Goal: Information Seeking & Learning: Find specific fact

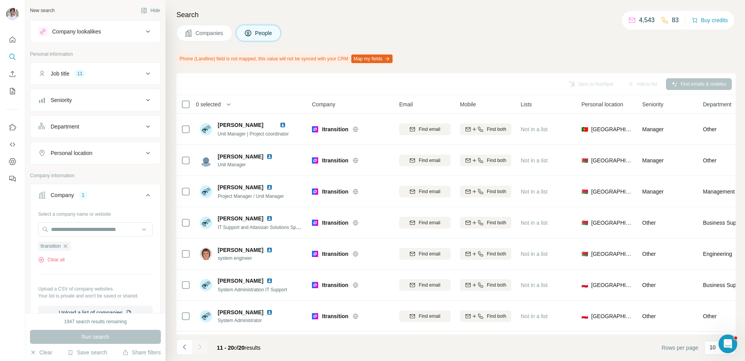
scroll to position [91, 0]
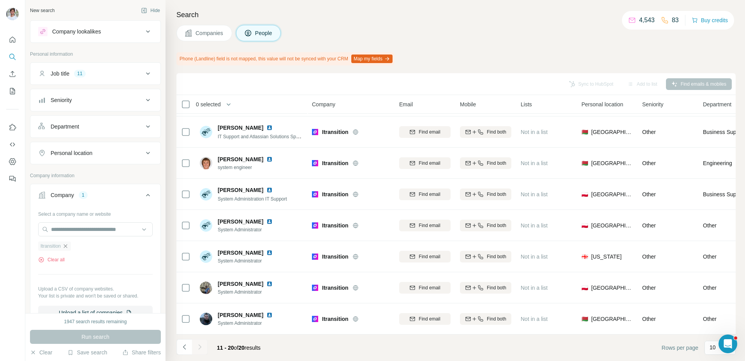
click at [67, 246] on icon "button" at bounding box center [65, 246] width 6 height 6
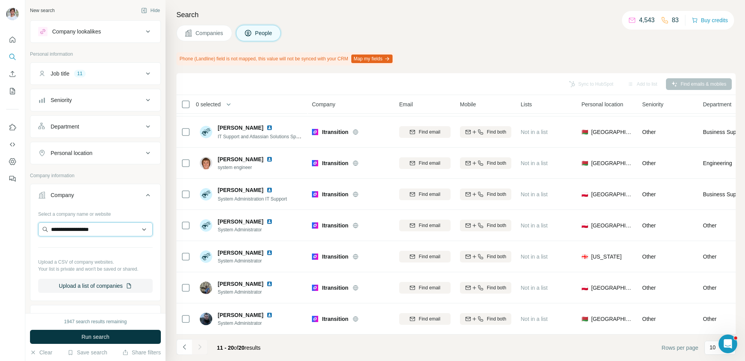
click at [74, 232] on input "**********" at bounding box center [95, 229] width 115 height 14
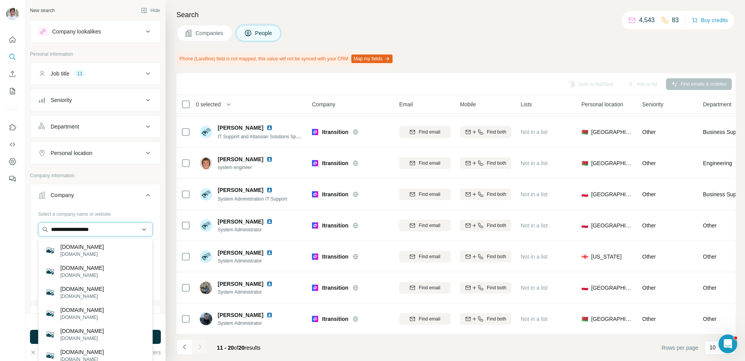
drag, startPoint x: 69, startPoint y: 231, endPoint x: 41, endPoint y: 229, distance: 28.1
click at [47, 230] on input "**********" at bounding box center [95, 229] width 115 height 14
click at [94, 233] on input "**********" at bounding box center [95, 229] width 115 height 14
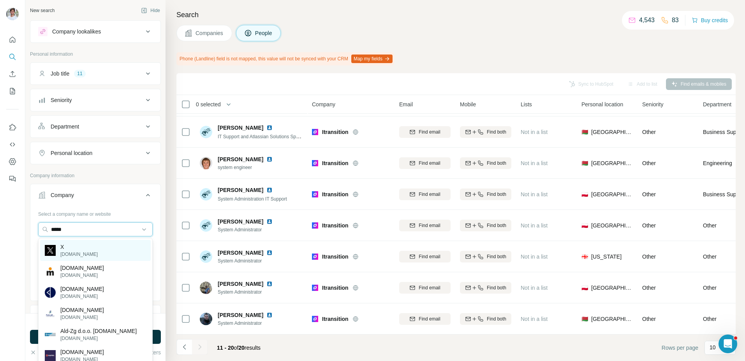
type input "*****"
click at [105, 247] on div "X [DOMAIN_NAME]" at bounding box center [95, 250] width 111 height 21
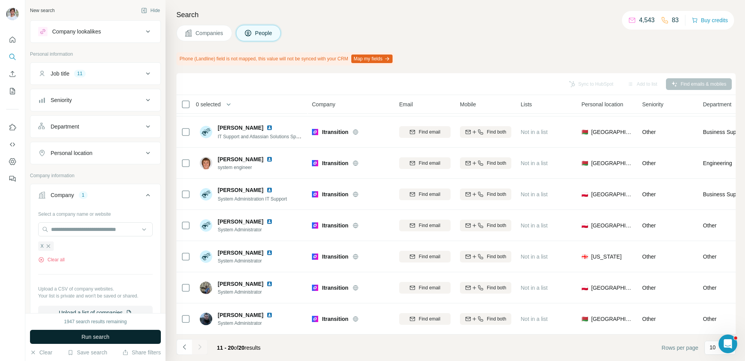
click at [102, 337] on span "Run search" at bounding box center [95, 337] width 28 height 8
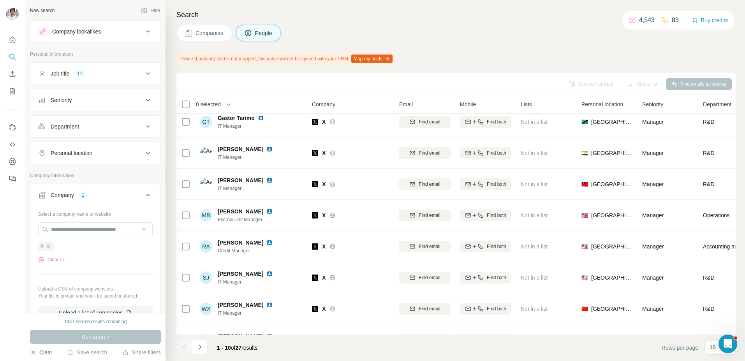
scroll to position [91, 0]
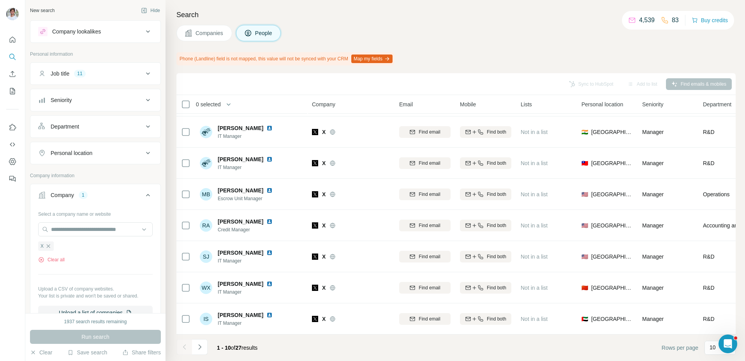
click at [212, 40] on button "Companies" at bounding box center [204, 33] width 56 height 16
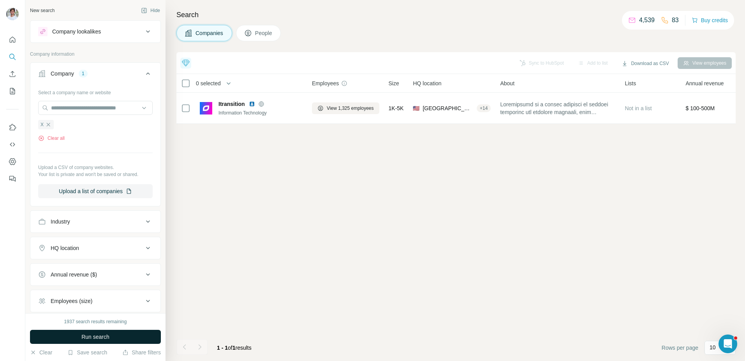
click at [124, 337] on button "Run search" at bounding box center [95, 337] width 131 height 14
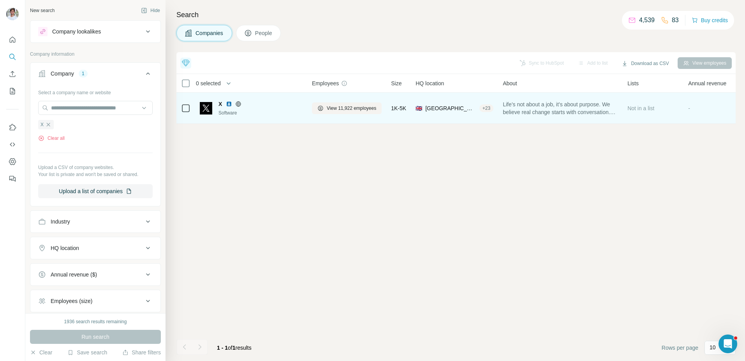
click at [229, 105] on img at bounding box center [229, 104] width 6 height 6
click at [355, 105] on span "View 11,922 employees" at bounding box center [351, 108] width 49 height 7
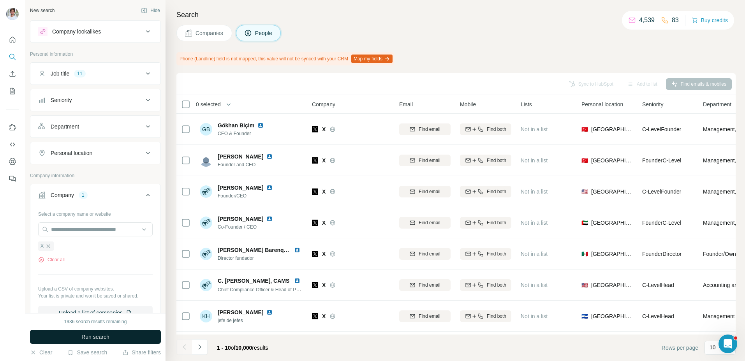
click at [124, 333] on button "Run search" at bounding box center [95, 337] width 131 height 14
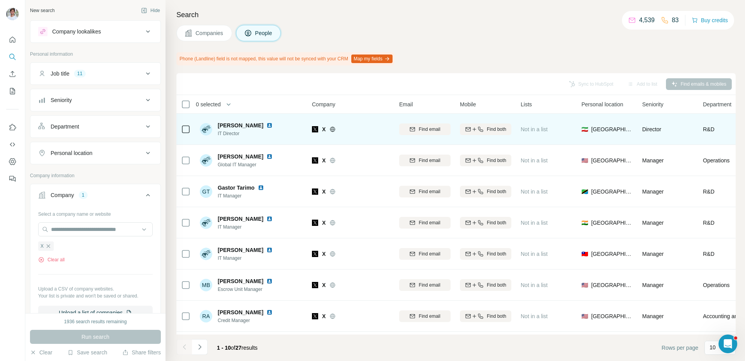
click at [268, 125] on img at bounding box center [269, 125] width 6 height 6
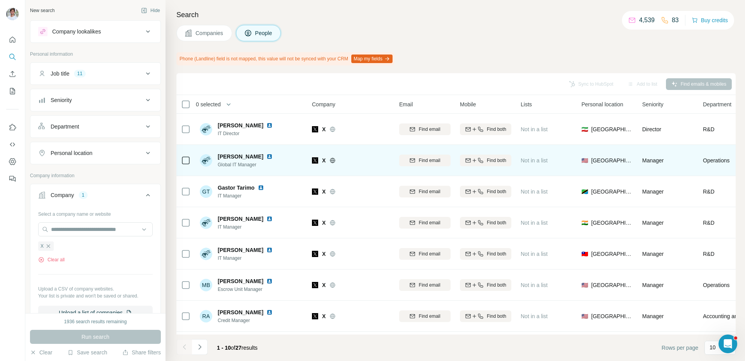
click at [273, 154] on img at bounding box center [269, 156] width 6 height 6
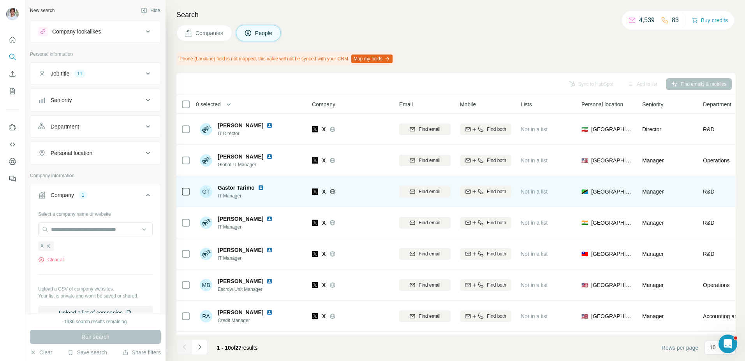
click at [260, 187] on img at bounding box center [261, 188] width 6 height 6
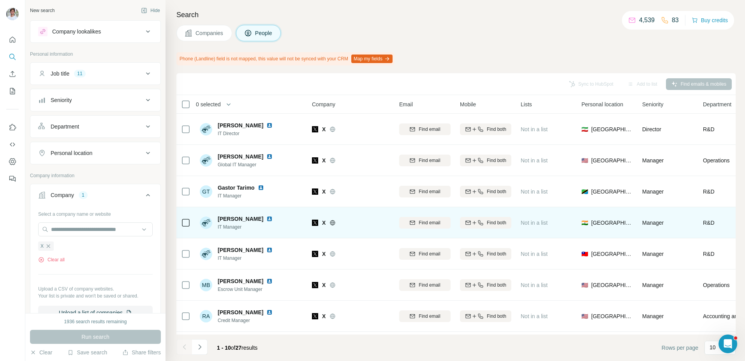
click at [273, 220] on img at bounding box center [269, 219] width 6 height 6
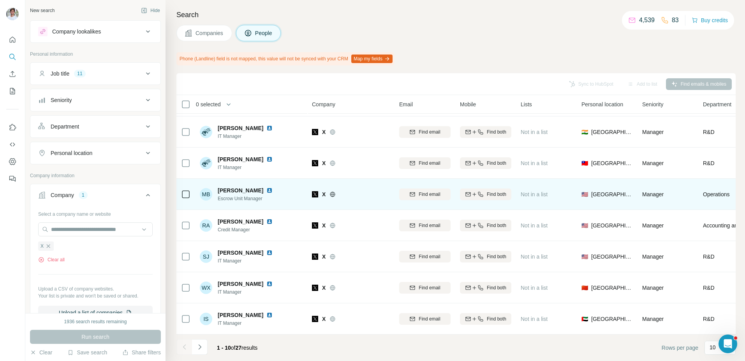
click at [266, 159] on img at bounding box center [269, 159] width 6 height 6
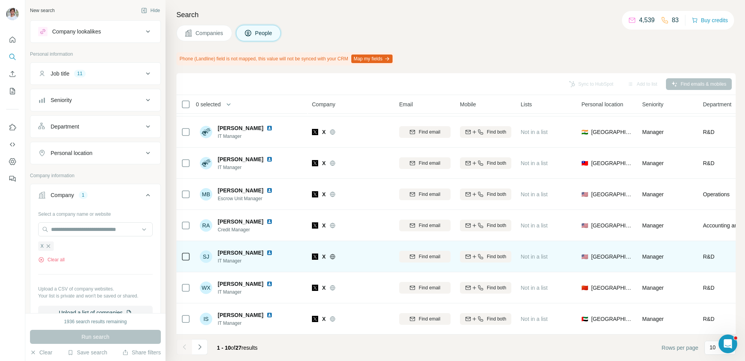
click at [266, 253] on img at bounding box center [269, 253] width 6 height 6
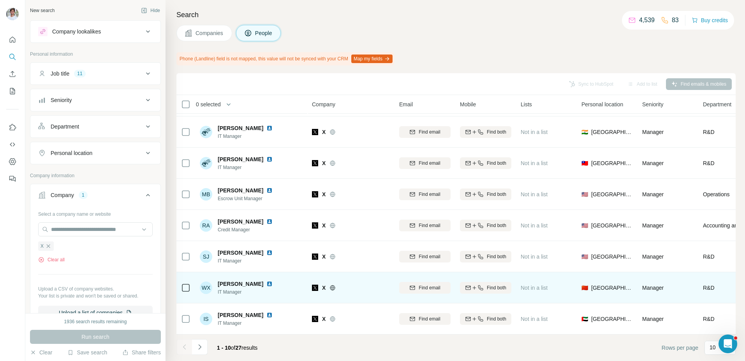
click at [266, 282] on img at bounding box center [269, 284] width 6 height 6
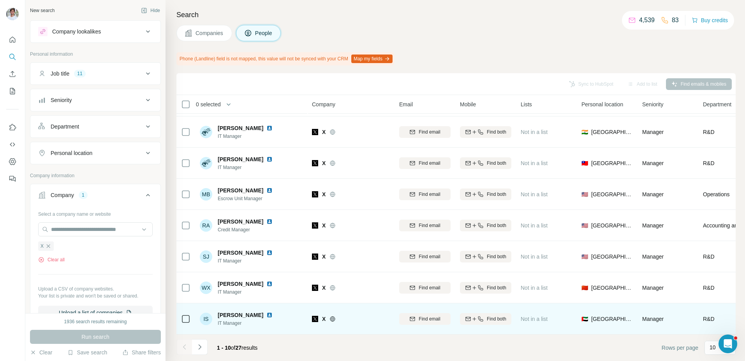
click at [266, 313] on img at bounding box center [269, 315] width 6 height 6
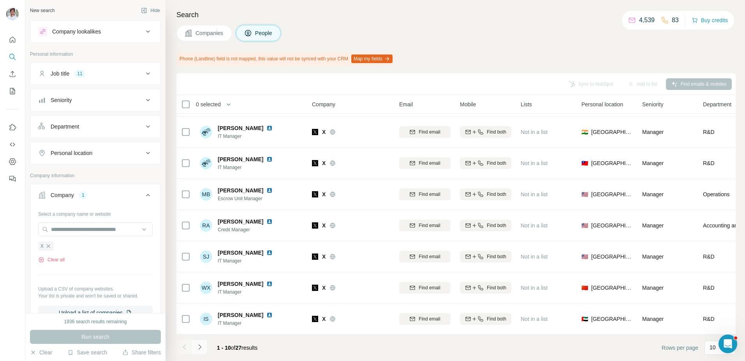
click at [203, 345] on icon "Navigate to next page" at bounding box center [200, 347] width 8 height 8
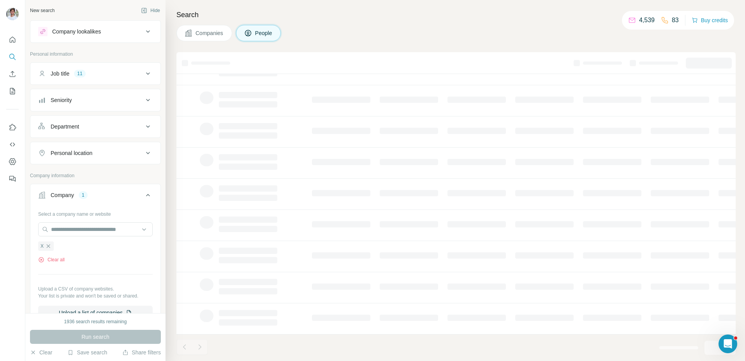
scroll to position [0, 0]
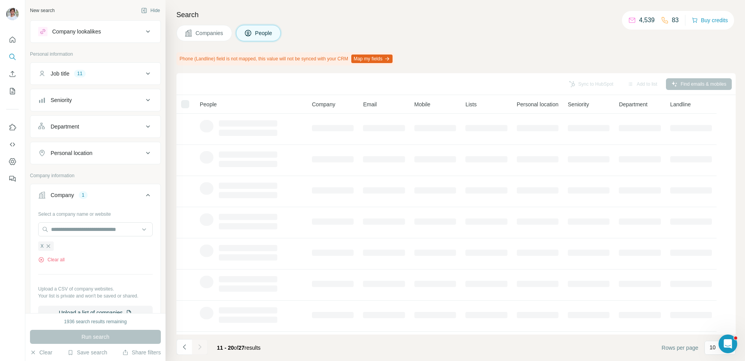
click at [198, 31] on span "Companies" at bounding box center [210, 33] width 28 height 8
